Goal: Task Accomplishment & Management: Manage account settings

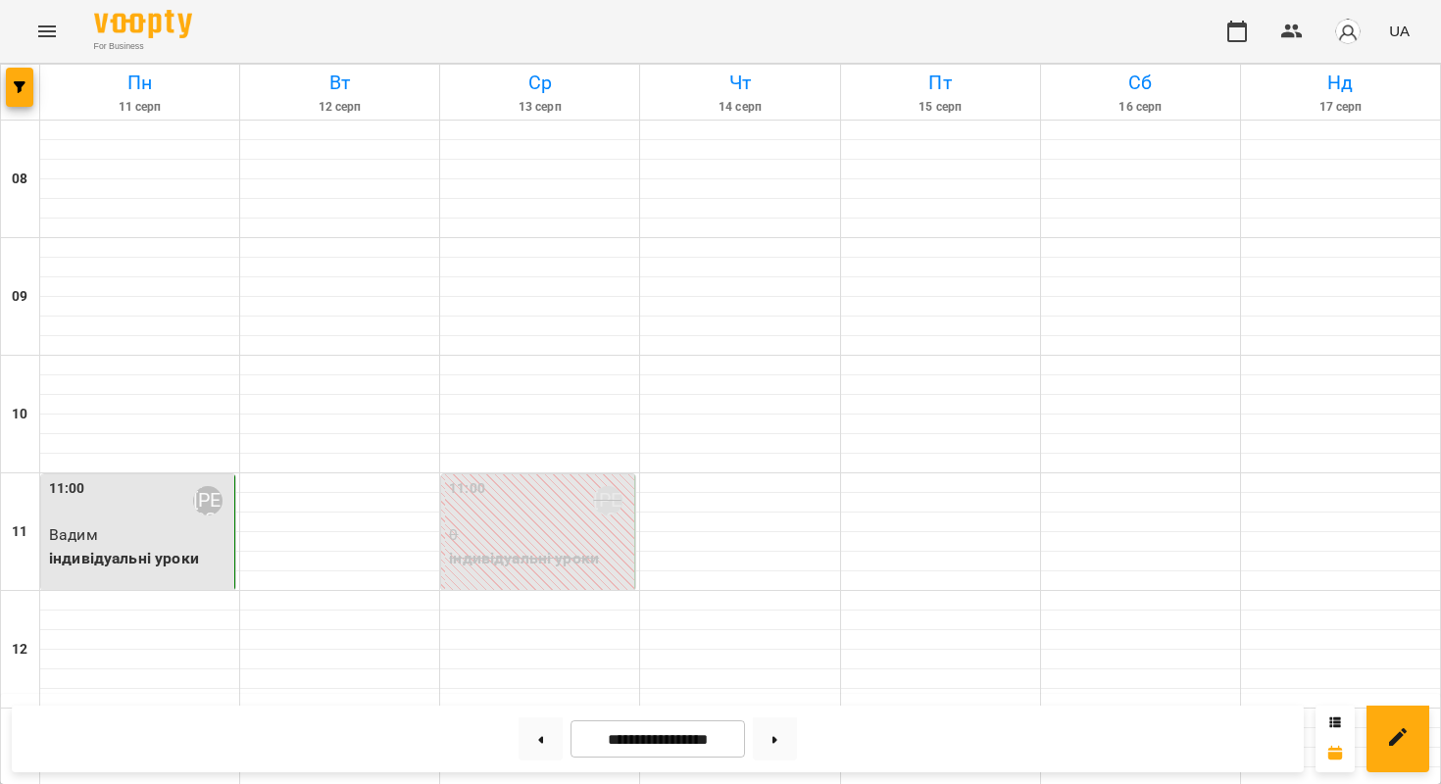
scroll to position [1189, 0]
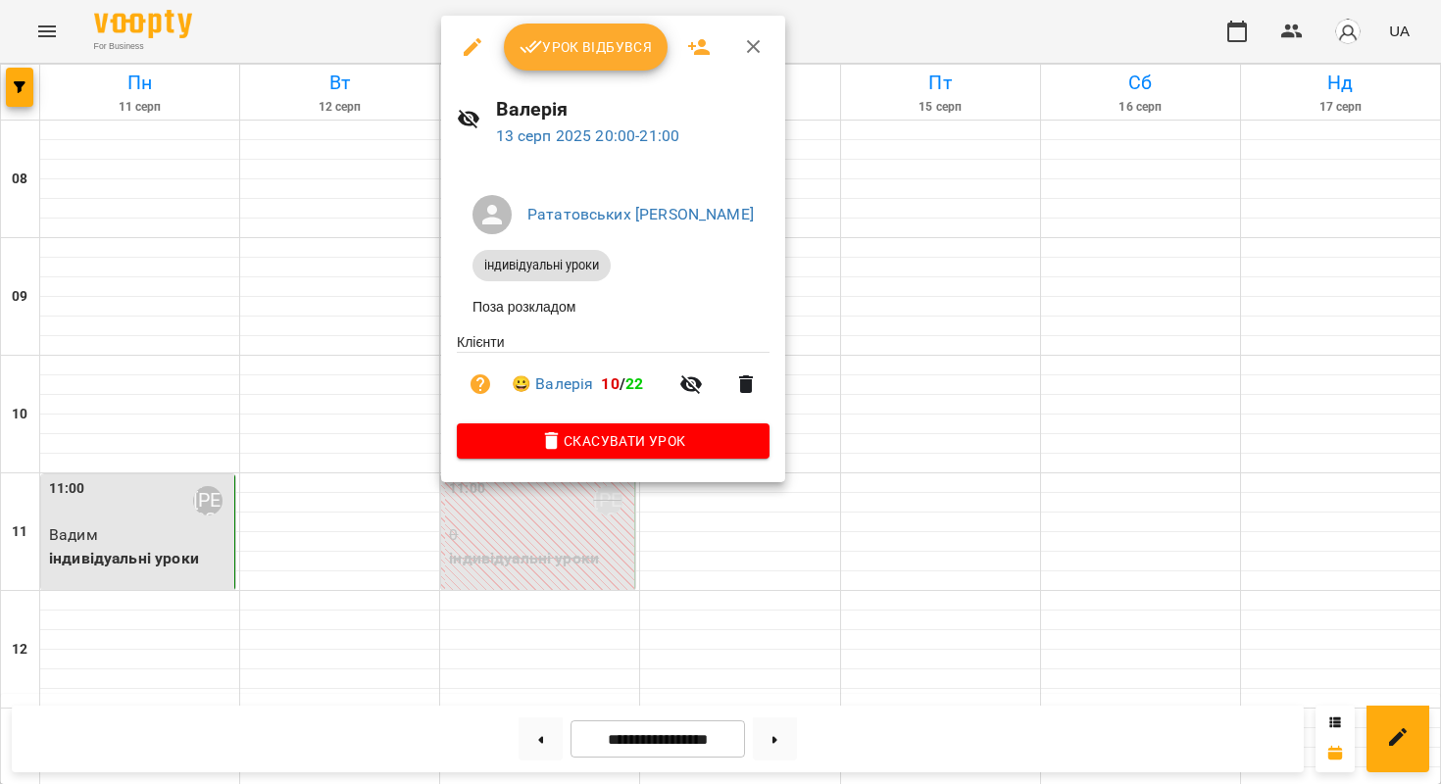
click at [551, 48] on span "Урок відбувся" at bounding box center [585, 47] width 133 height 24
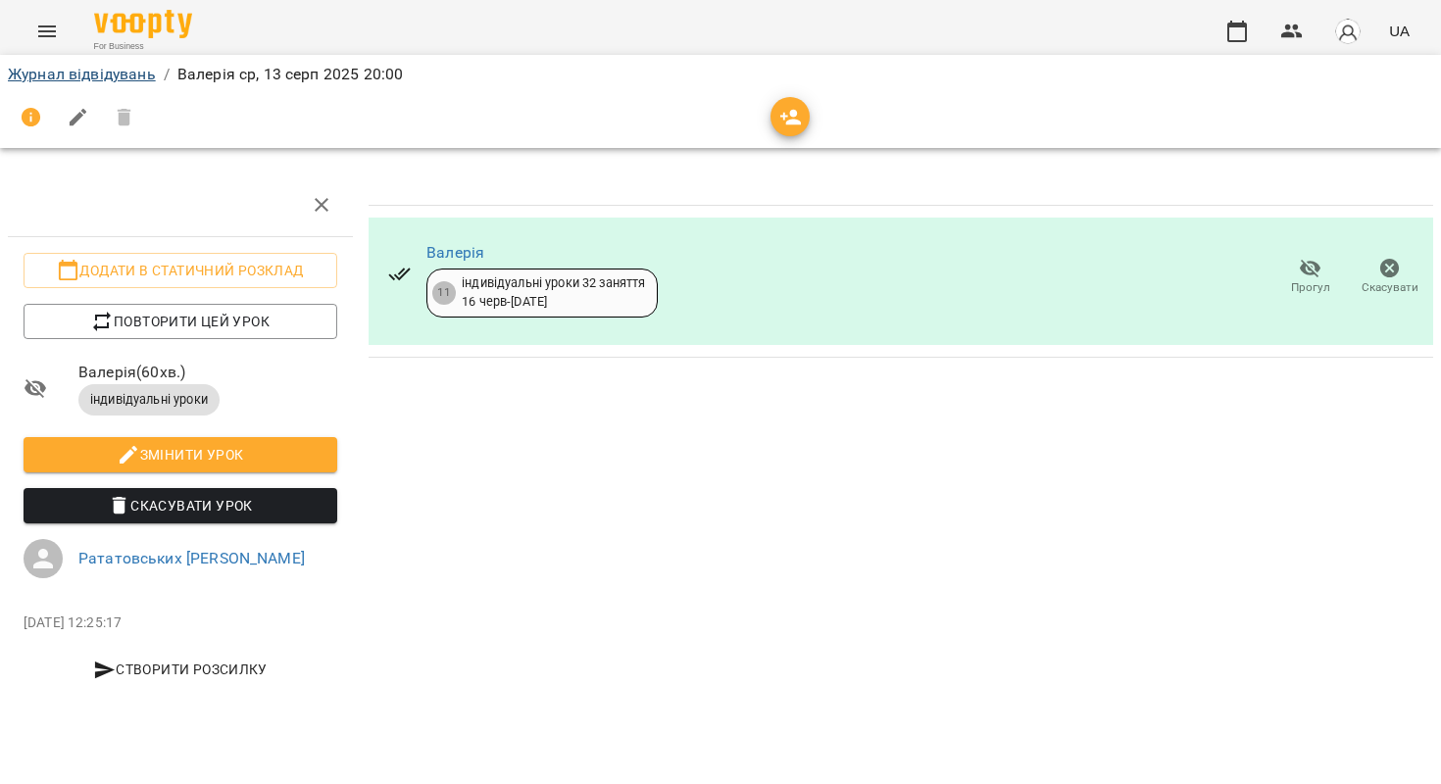
click at [82, 76] on link "Журнал відвідувань" at bounding box center [82, 74] width 148 height 19
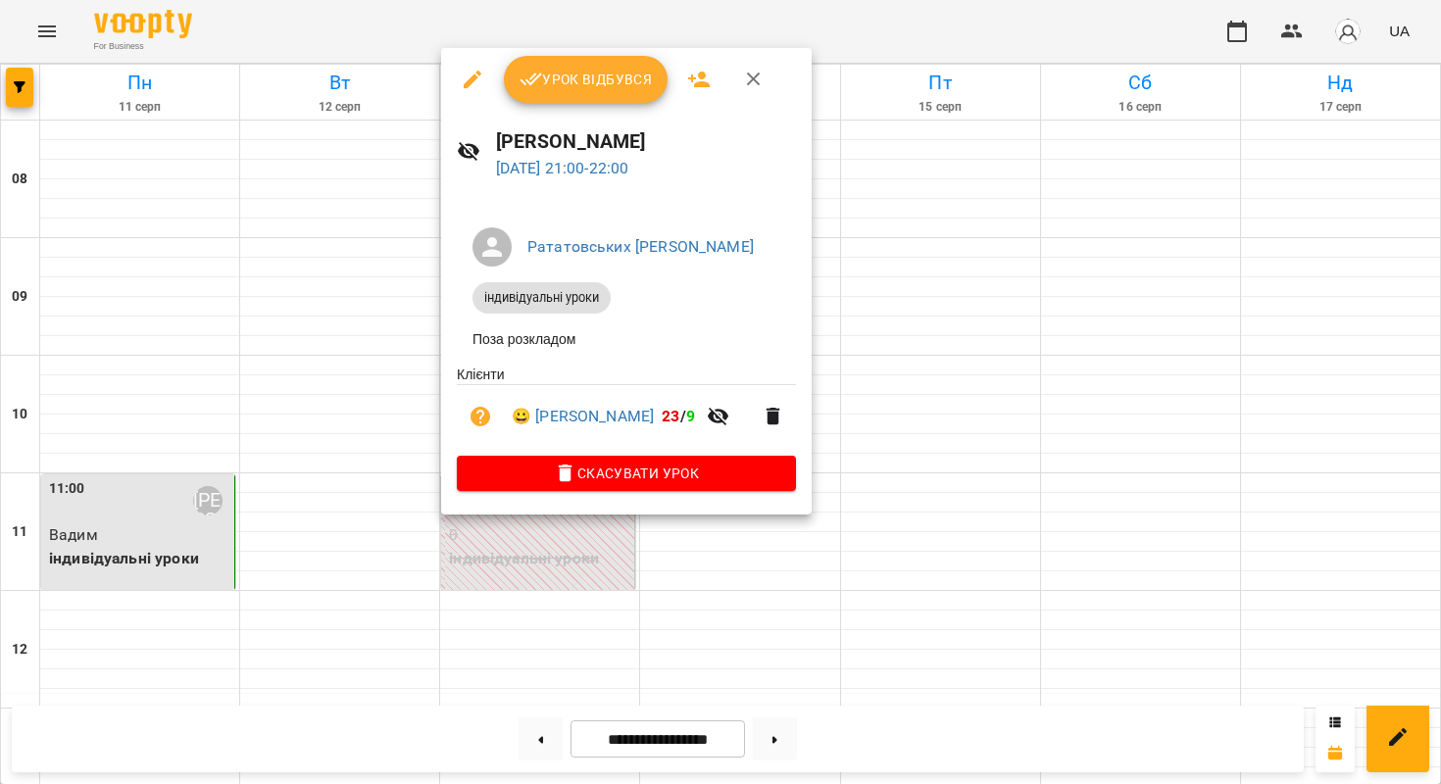
click at [548, 91] on button "Урок відбувся" at bounding box center [586, 79] width 165 height 47
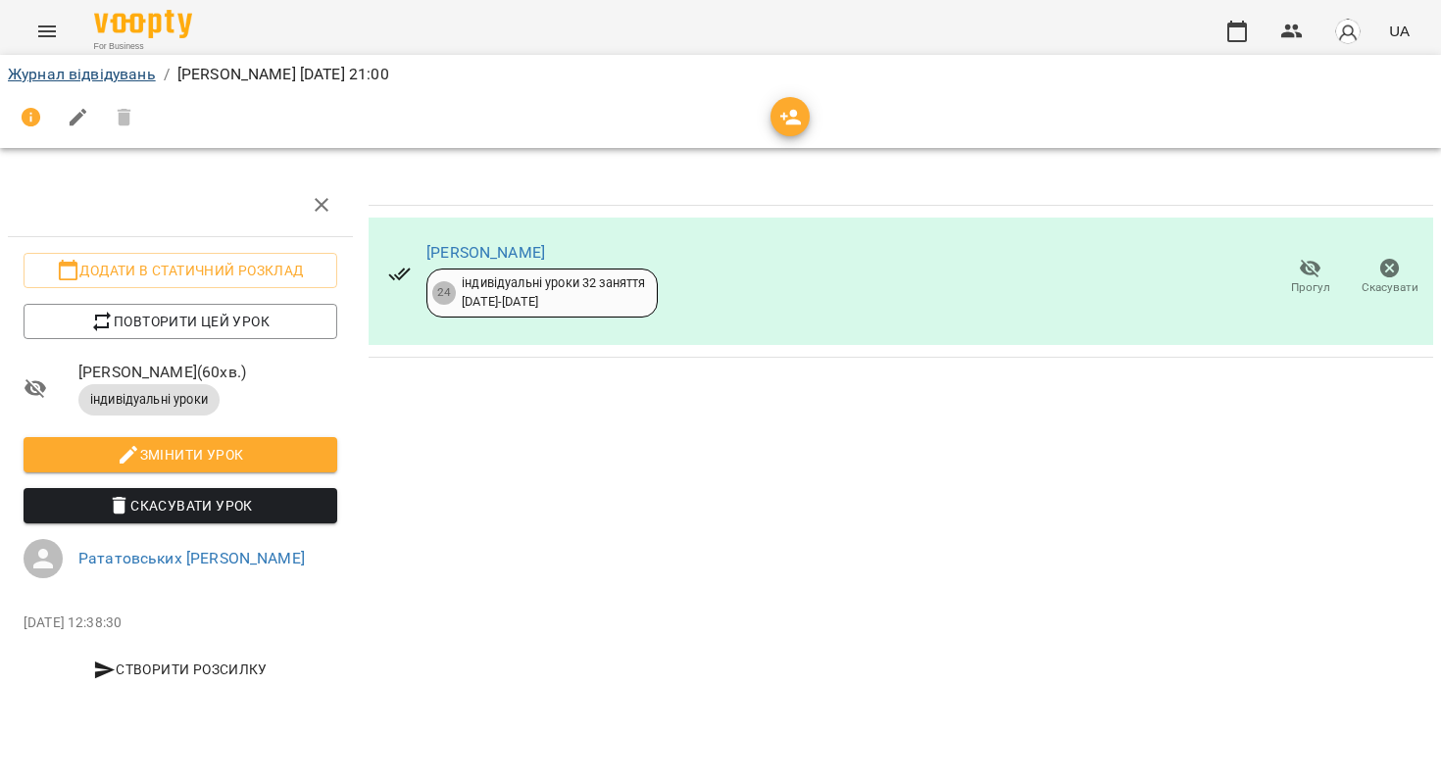
click at [133, 73] on link "Журнал відвідувань" at bounding box center [82, 74] width 148 height 19
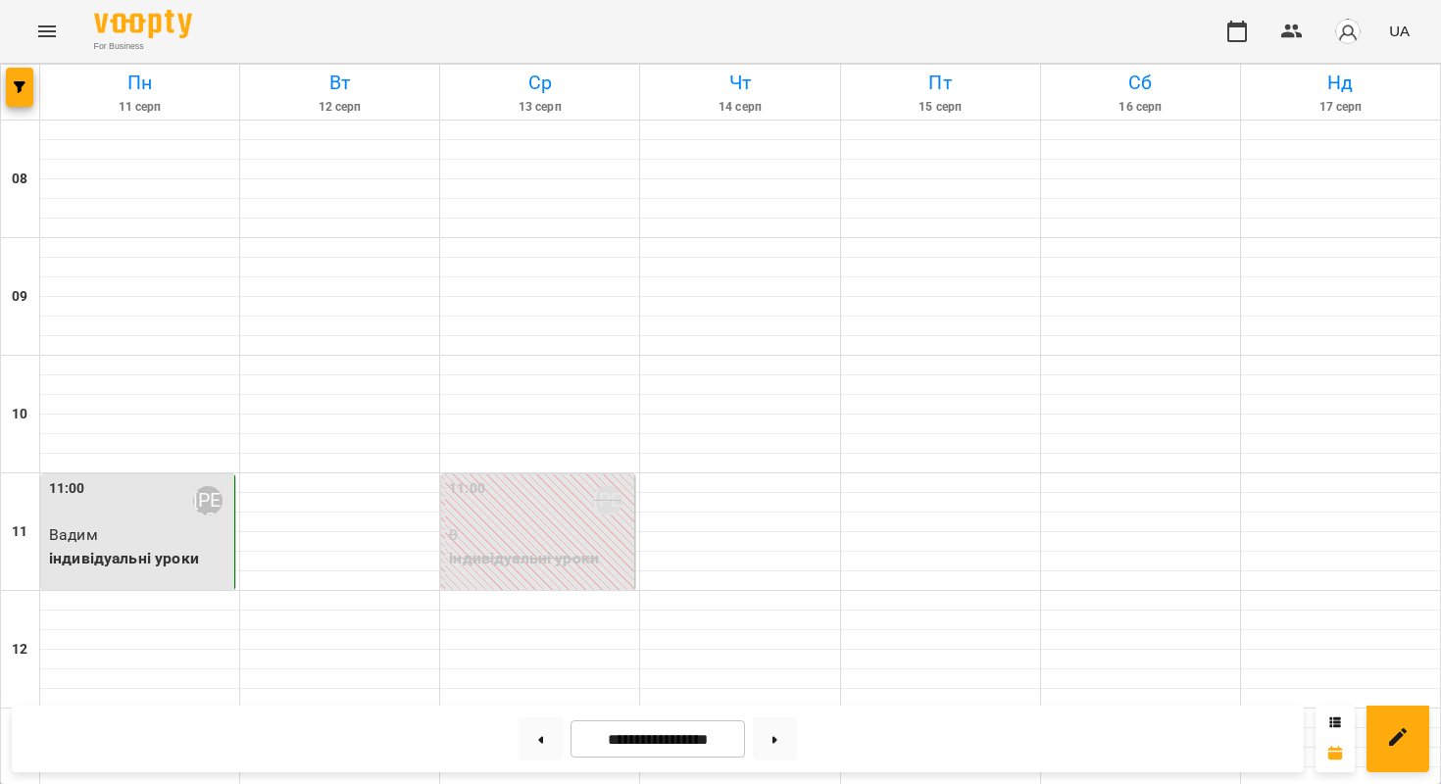
scroll to position [480, 0]
